Goal: Transaction & Acquisition: Purchase product/service

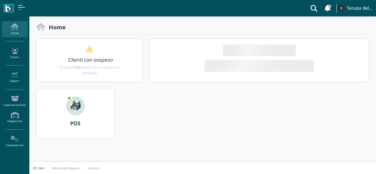
click at [68, 111] on img at bounding box center [75, 106] width 19 height 19
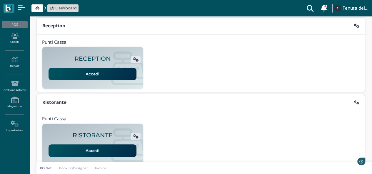
scroll to position [150, 0]
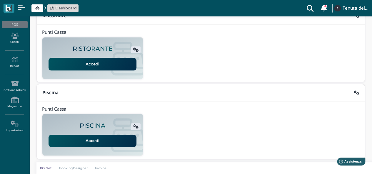
click at [103, 140] on link "Accedi" at bounding box center [93, 141] width 88 height 12
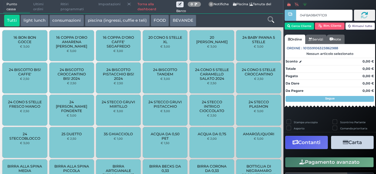
type input "04FBA98A7F1D90"
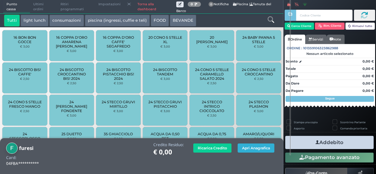
click at [242, 148] on button "Apri Anagrafica" at bounding box center [256, 148] width 37 height 9
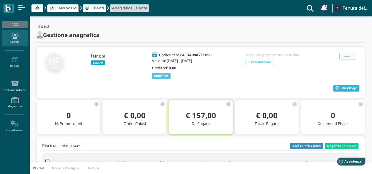
click at [342, 90] on span "Riepilogo" at bounding box center [350, 88] width 16 height 4
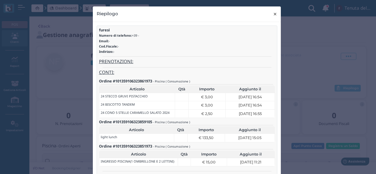
click at [273, 16] on span "×" at bounding box center [275, 14] width 4 height 8
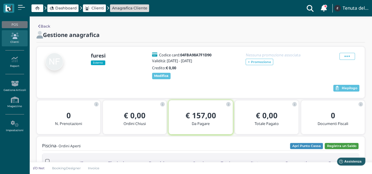
click at [336, 149] on button "Registra un Saldo" at bounding box center [342, 146] width 34 height 6
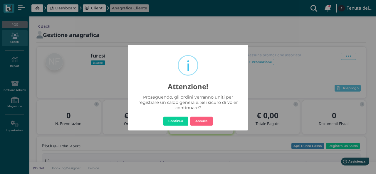
click at [172, 124] on button "Continua" at bounding box center [175, 121] width 25 height 9
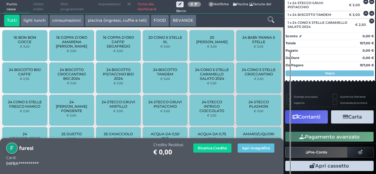
scroll to position [102, 0]
click at [363, 114] on button "Carta" at bounding box center [352, 117] width 43 height 13
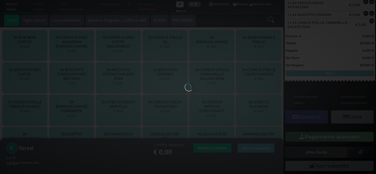
scroll to position [78, 0]
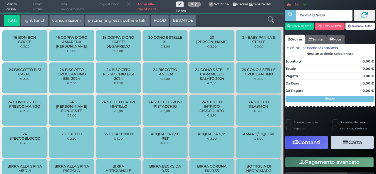
type input "0414E4727F1D90"
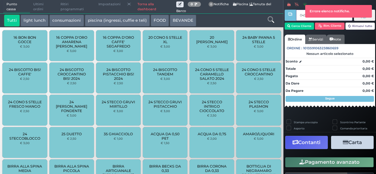
type input "045B65727F1D90"
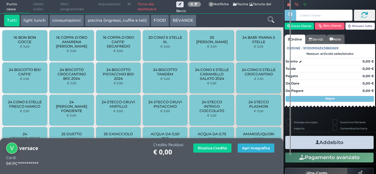
click at [257, 151] on button "Apri Anagrafica" at bounding box center [256, 148] width 37 height 9
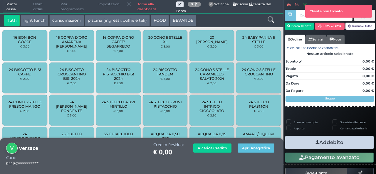
drag, startPoint x: 140, startPoint y: 7, endPoint x: 143, endPoint y: 13, distance: 6.4
click at [141, 8] on link "Torna alla dashboard" at bounding box center [155, 6] width 42 height 13
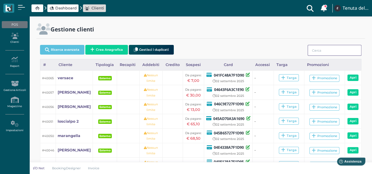
click at [333, 52] on input "search" at bounding box center [335, 50] width 54 height 11
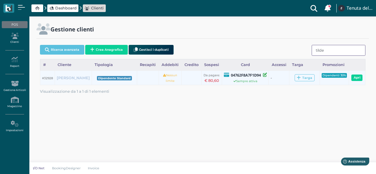
type input "tilde"
click at [63, 77] on b "[PERSON_NAME]" at bounding box center [73, 78] width 33 height 4
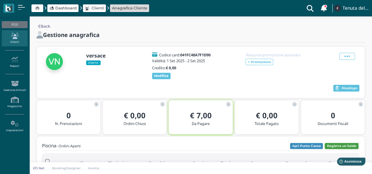
click at [343, 146] on button "Registra un Saldo" at bounding box center [342, 146] width 34 height 6
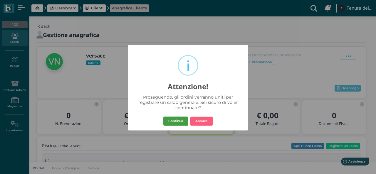
click at [178, 123] on button "Continua" at bounding box center [175, 121] width 25 height 9
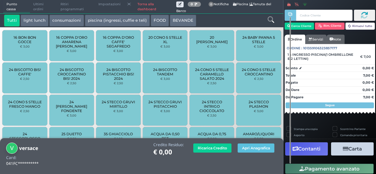
scroll to position [47, 0]
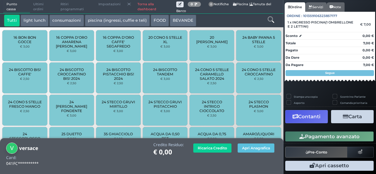
click at [309, 118] on button "Contanti" at bounding box center [306, 116] width 43 height 13
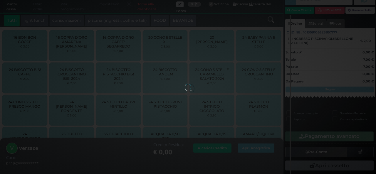
scroll to position [23, 0]
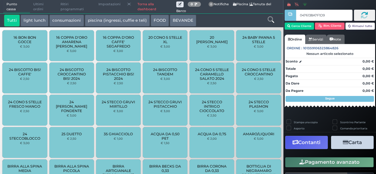
type input "0476138A7F1D94"
click at [152, 8] on link "Torna alla dashboard" at bounding box center [155, 6] width 42 height 13
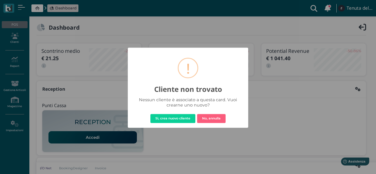
drag, startPoint x: 217, startPoint y: 116, endPoint x: 176, endPoint y: 36, distance: 90.1
click at [217, 117] on button "No, annulla" at bounding box center [211, 118] width 29 height 9
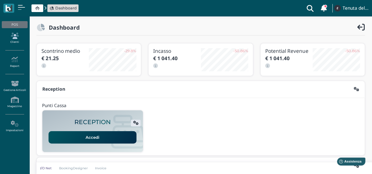
click at [19, 35] on icon at bounding box center [15, 36] width 26 height 6
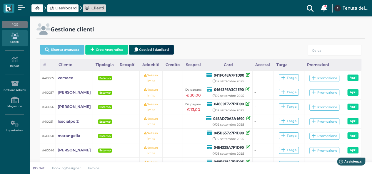
click at [16, 35] on icon at bounding box center [15, 36] width 26 height 6
click at [65, 11] on span "Dashboard" at bounding box center [62, 8] width 31 height 8
click at [66, 9] on span "Dashboard" at bounding box center [65, 8] width 21 height 6
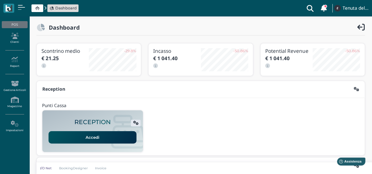
click at [307, 8] on icon at bounding box center [310, 8] width 12 height 16
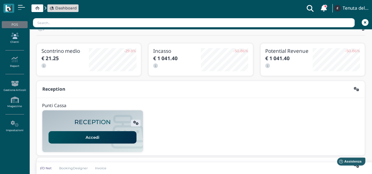
click at [13, 32] on link "Clienti" at bounding box center [15, 38] width 26 height 16
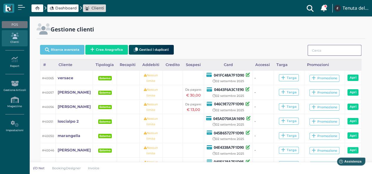
click at [326, 50] on input "search" at bounding box center [335, 50] width 54 height 11
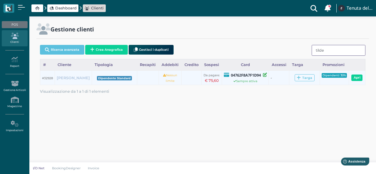
type input "tilde"
click at [65, 78] on b "[PERSON_NAME]" at bounding box center [73, 78] width 33 height 4
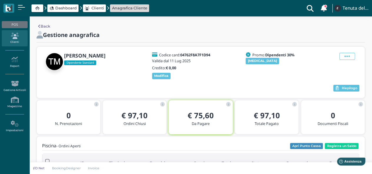
scroll to position [29, 0]
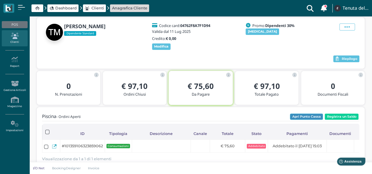
click at [303, 117] on button "Apri Punto Cassa" at bounding box center [306, 117] width 33 height 6
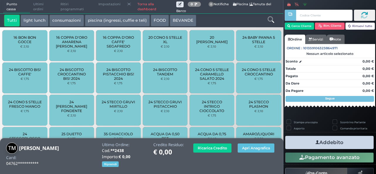
click at [267, 19] on div at bounding box center [271, 21] width 24 height 12
click at [268, 22] on icon at bounding box center [271, 19] width 6 height 6
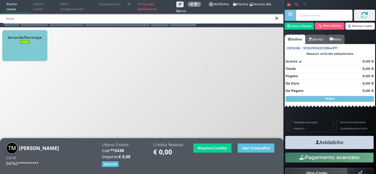
type input "beva"
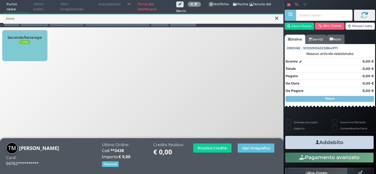
click at [15, 42] on div "bevande/beverage FREE" at bounding box center [24, 45] width 45 height 31
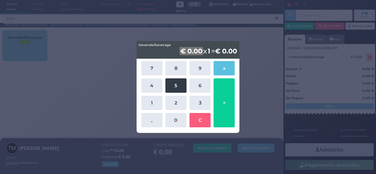
click at [178, 86] on button "5" at bounding box center [176, 86] width 21 height 14
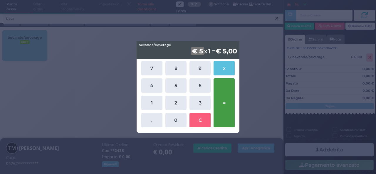
click at [226, 103] on button "=" at bounding box center [224, 103] width 21 height 49
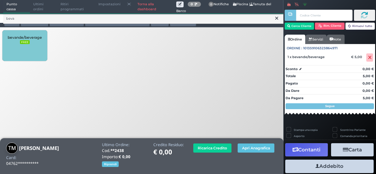
click at [328, 168] on button "Addebito" at bounding box center [329, 166] width 88 height 13
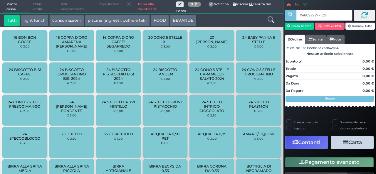
type input "046C9E727F1D90"
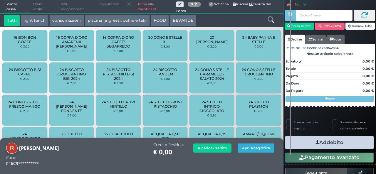
click at [260, 150] on button "Apri Anagrafica" at bounding box center [256, 148] width 37 height 9
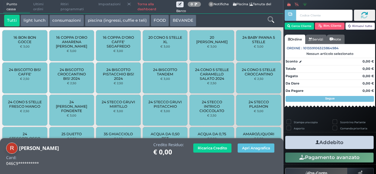
click at [146, 9] on link "Torna alla dashboard" at bounding box center [155, 6] width 42 height 13
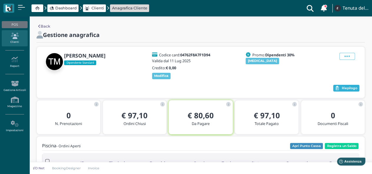
click at [357, 89] on button "Riepilogo" at bounding box center [346, 88] width 26 height 7
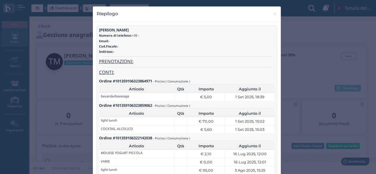
scroll to position [110, 0]
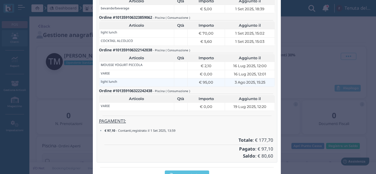
click at [204, 83] on span "€ 95,00" at bounding box center [206, 83] width 14 height 6
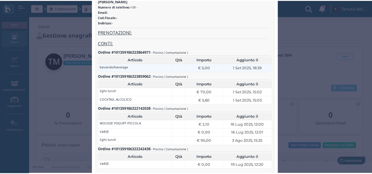
scroll to position [0, 0]
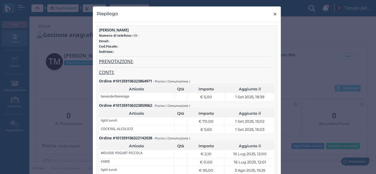
click at [273, 10] on span "×" at bounding box center [275, 14] width 4 height 8
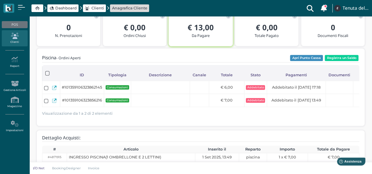
scroll to position [59, 0]
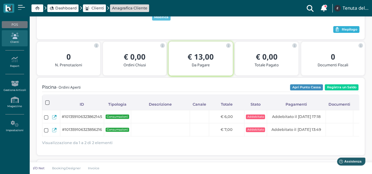
click at [352, 30] on span "Riepilogo" at bounding box center [350, 30] width 16 height 4
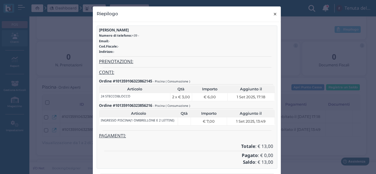
click at [273, 14] on span "×" at bounding box center [275, 14] width 4 height 8
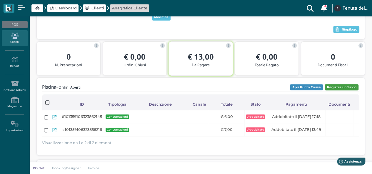
click at [337, 87] on button "Registra un Saldo" at bounding box center [342, 87] width 34 height 6
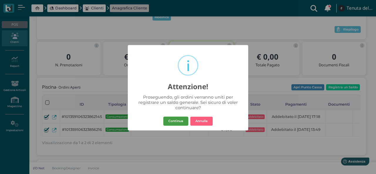
click at [178, 118] on button "Continua" at bounding box center [175, 121] width 25 height 9
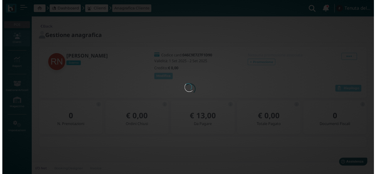
scroll to position [0, 0]
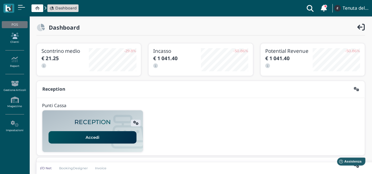
click at [18, 42] on link "Clienti" at bounding box center [15, 38] width 26 height 16
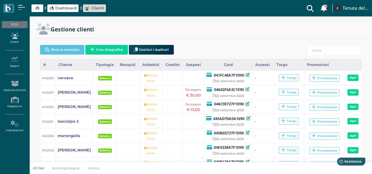
click at [16, 39] on icon at bounding box center [15, 36] width 26 height 6
click at [329, 52] on input "search" at bounding box center [335, 50] width 54 height 11
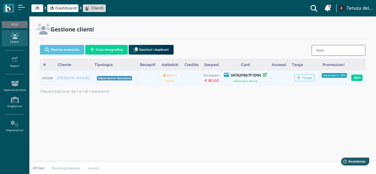
type input "tilde"
click at [66, 80] on b "[PERSON_NAME]" at bounding box center [73, 78] width 33 height 4
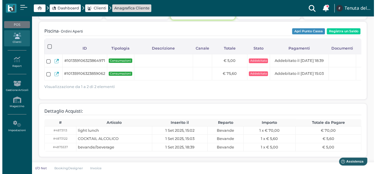
scroll to position [29, 0]
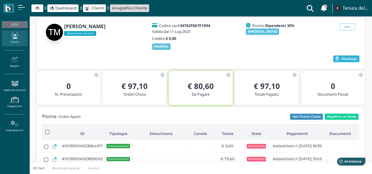
click at [347, 61] on button "Riepilogo" at bounding box center [346, 59] width 26 height 7
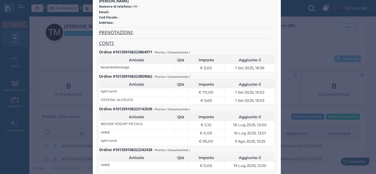
scroll to position [0, 0]
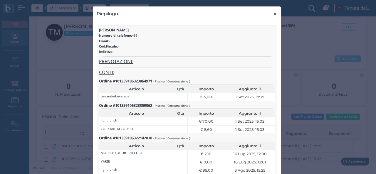
click at [273, 14] on span "×" at bounding box center [275, 14] width 4 height 8
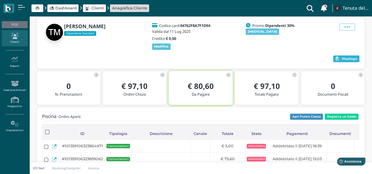
click at [352, 58] on span "Riepilogo" at bounding box center [350, 59] width 16 height 4
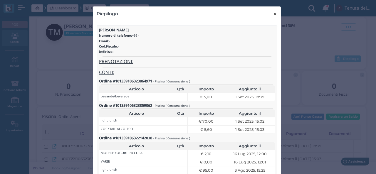
click at [273, 13] on span "×" at bounding box center [275, 14] width 4 height 8
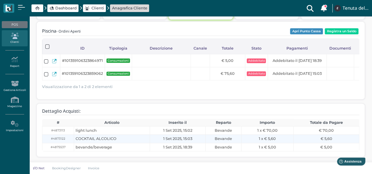
scroll to position [32, 0]
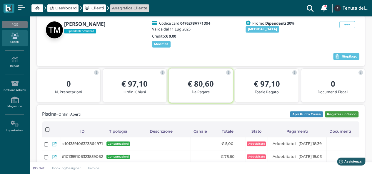
click at [345, 114] on button "Registra un Saldo" at bounding box center [342, 114] width 34 height 6
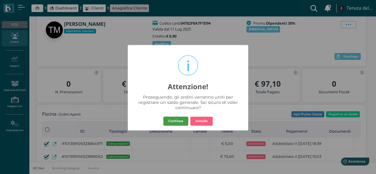
click at [174, 121] on button "Continua" at bounding box center [175, 121] width 25 height 9
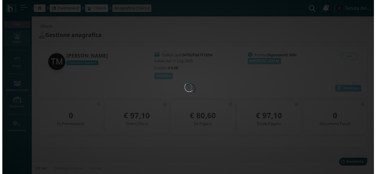
scroll to position [0, 0]
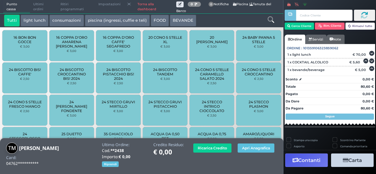
click at [348, 161] on button "Carta" at bounding box center [352, 160] width 43 height 13
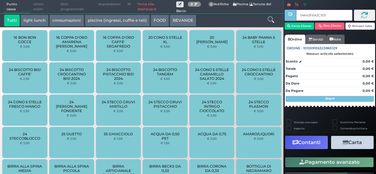
type input "04643F6A3C1E90"
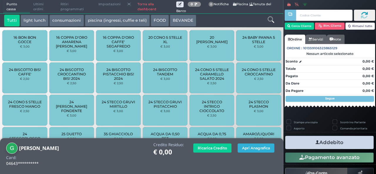
click at [257, 148] on button "Apri Anagrafica" at bounding box center [256, 148] width 37 height 9
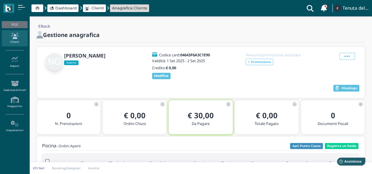
scroll to position [59, 0]
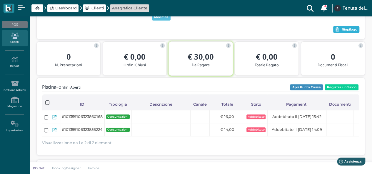
click at [349, 30] on span "Riepilogo" at bounding box center [350, 30] width 16 height 4
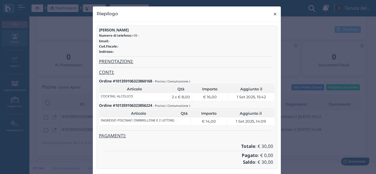
click at [275, 14] on span "×" at bounding box center [275, 14] width 4 height 8
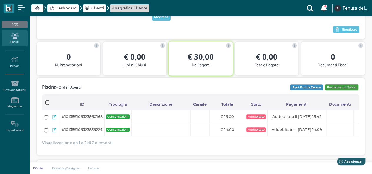
click at [336, 88] on button "Registra un Saldo" at bounding box center [342, 87] width 34 height 6
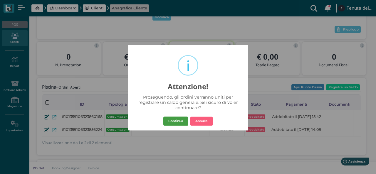
click at [179, 123] on button "Continua" at bounding box center [175, 121] width 25 height 9
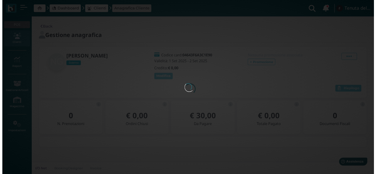
scroll to position [0, 0]
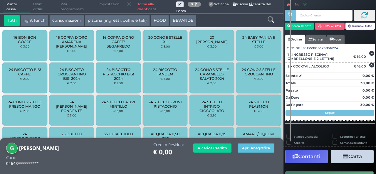
scroll to position [16, 0]
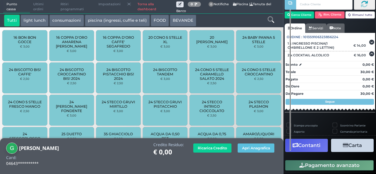
click at [349, 142] on button "Carta" at bounding box center [352, 145] width 43 height 13
